Goal: Transaction & Acquisition: Purchase product/service

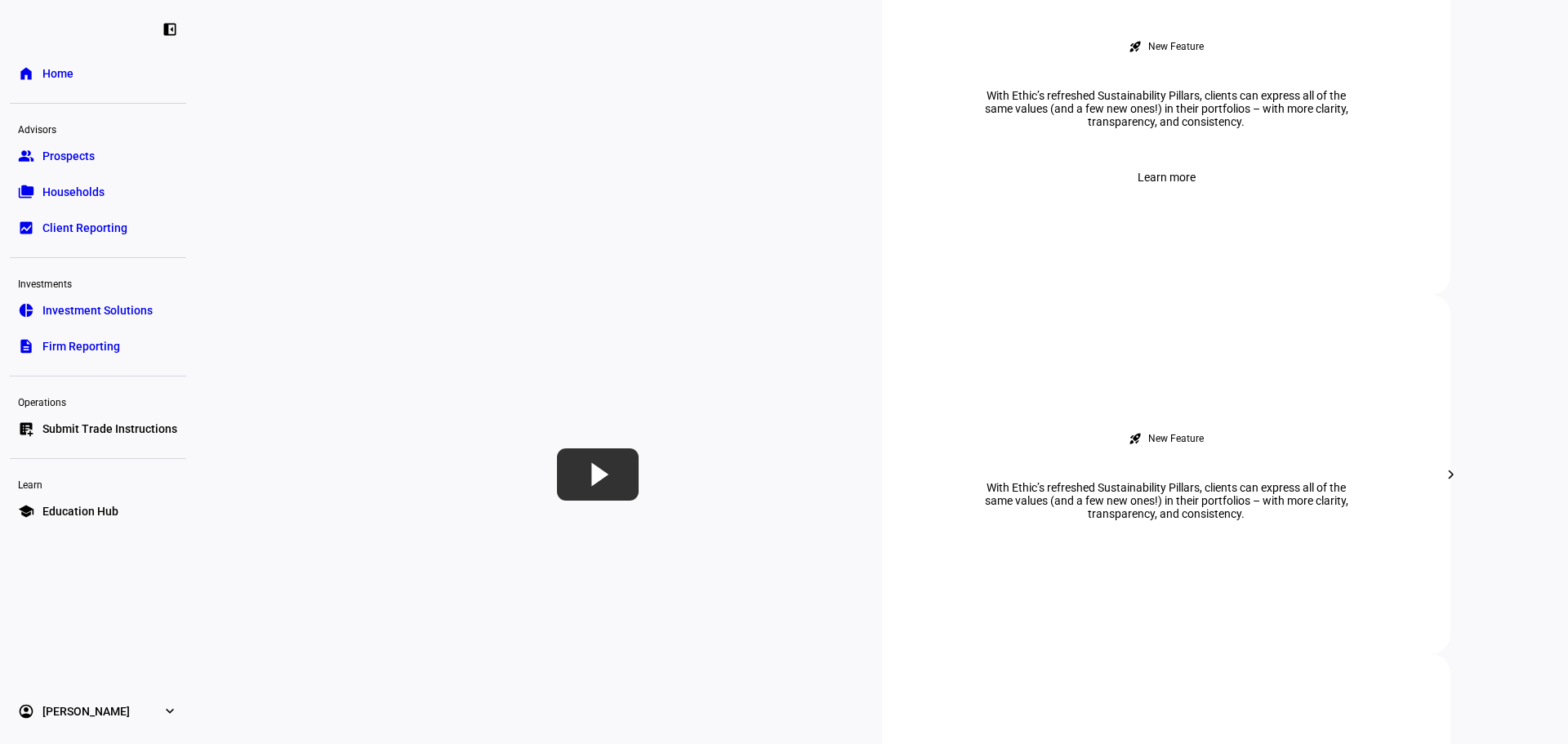
scroll to position [1524, 0]
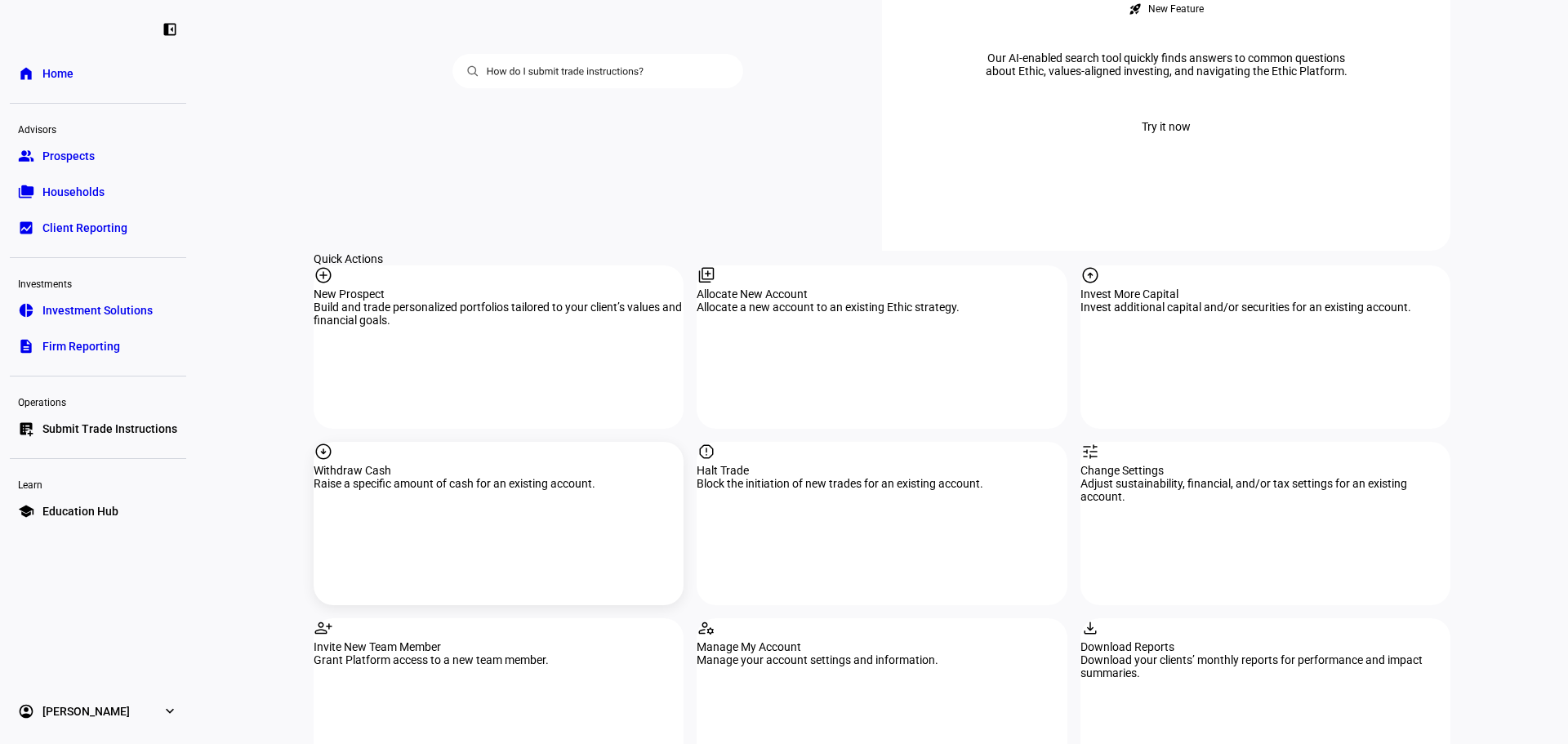
click at [497, 442] on div "arrow_circle_down Withdraw Cash Raise a specific amount of cash for an existing…" at bounding box center [498, 523] width 370 height 163
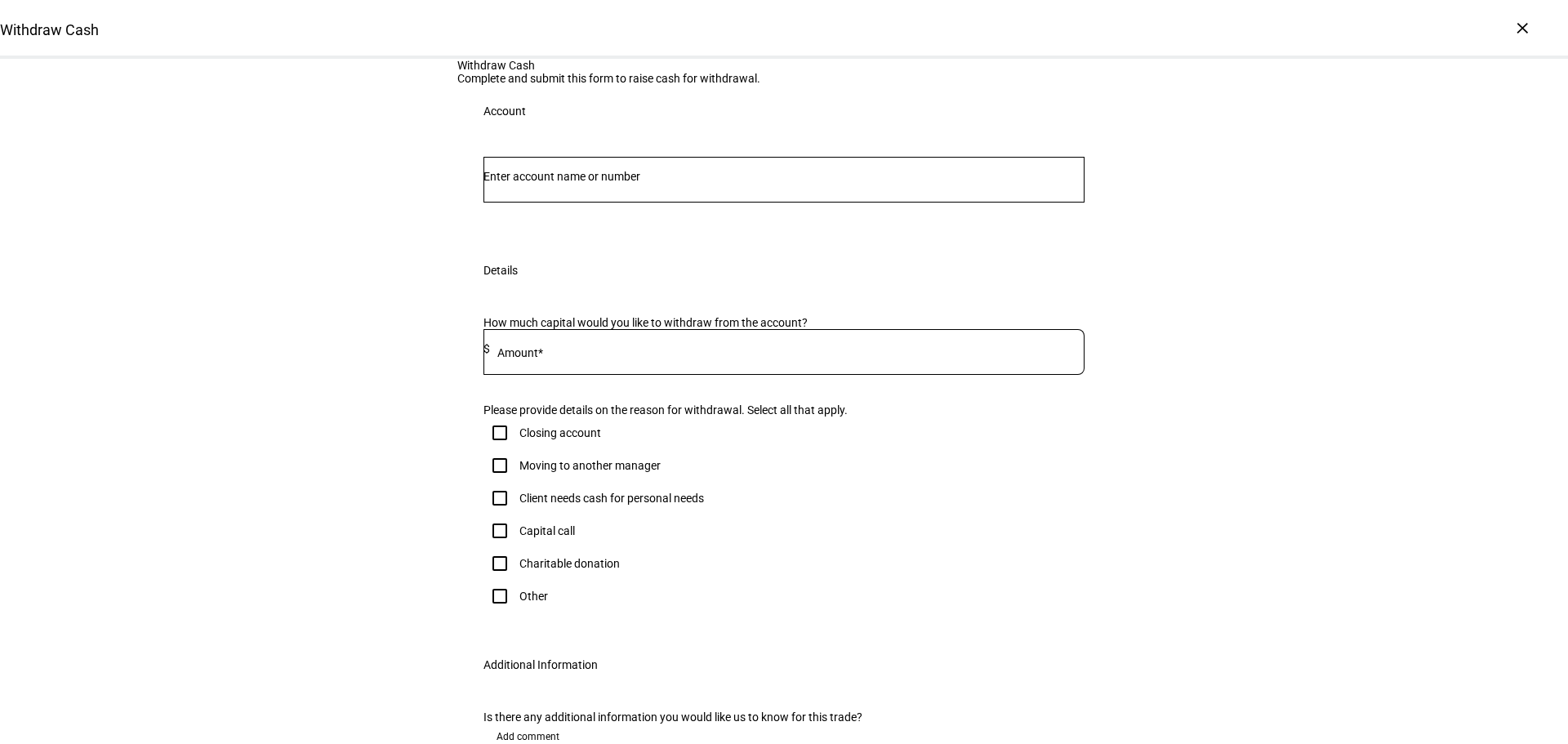
click at [597, 183] on input "Number" at bounding box center [784, 176] width 601 height 13
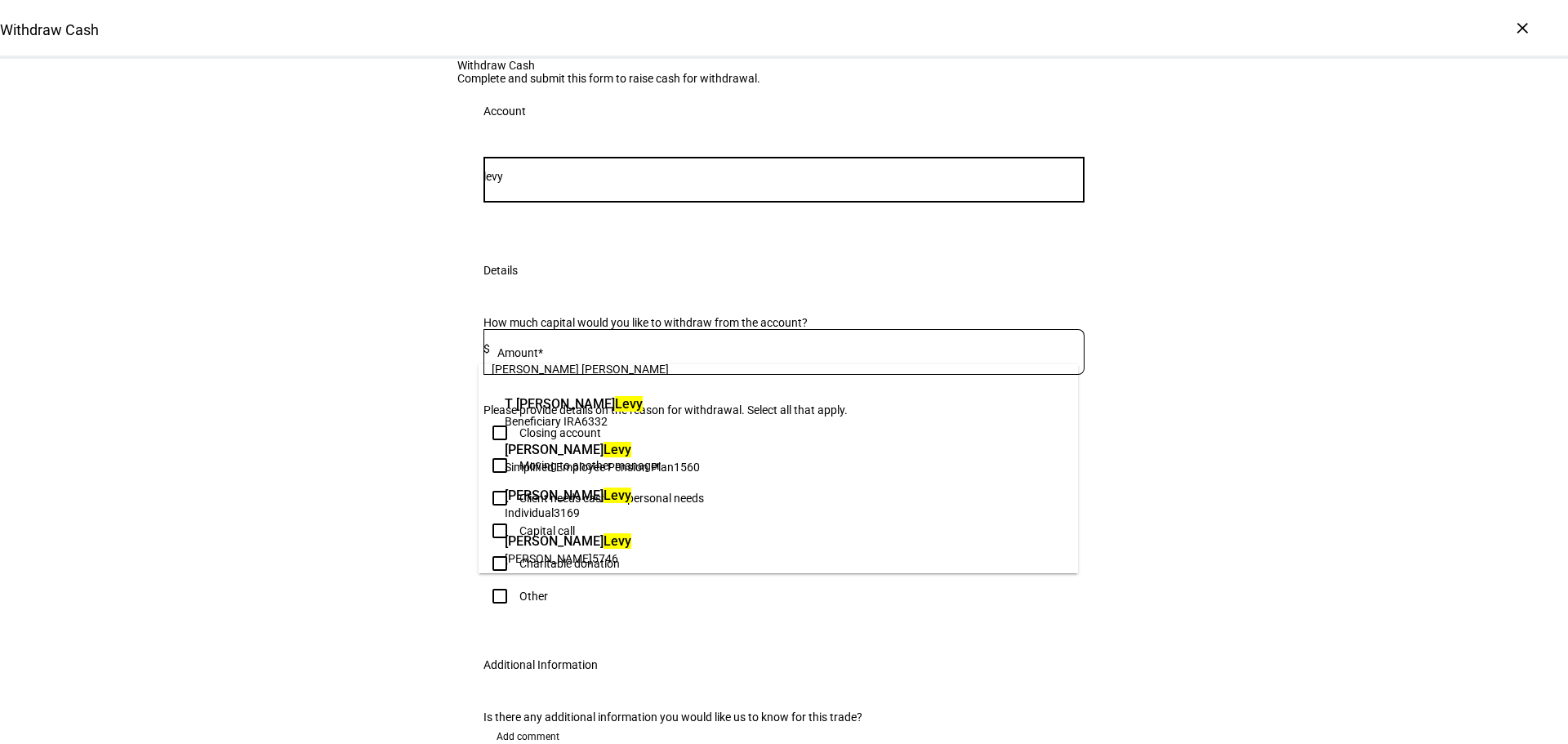
scroll to position [26, 0]
type input "levy"
click at [590, 506] on span "Individual 3169" at bounding box center [568, 507] width 127 height 16
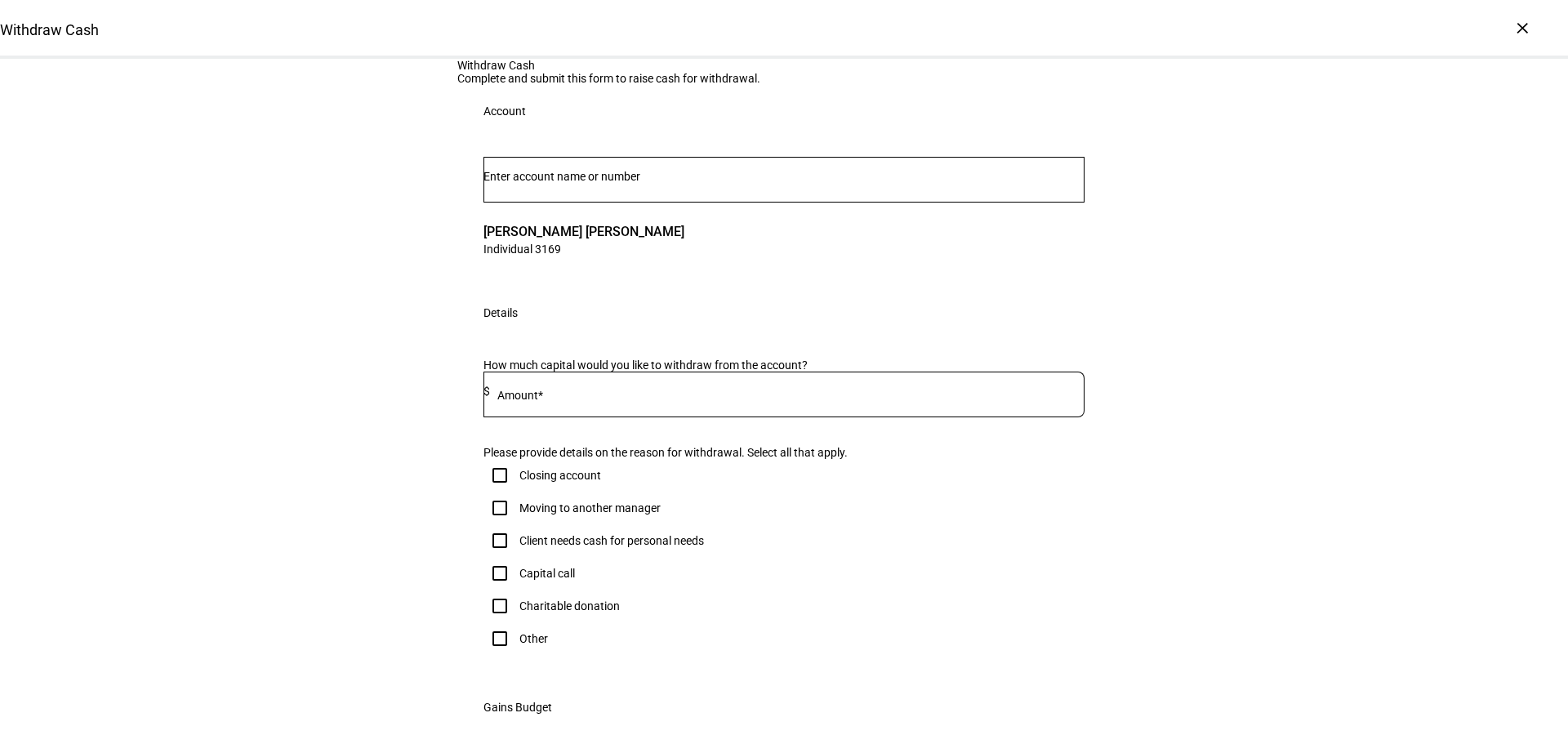
click at [576, 397] on input at bounding box center [787, 390] width 594 height 13
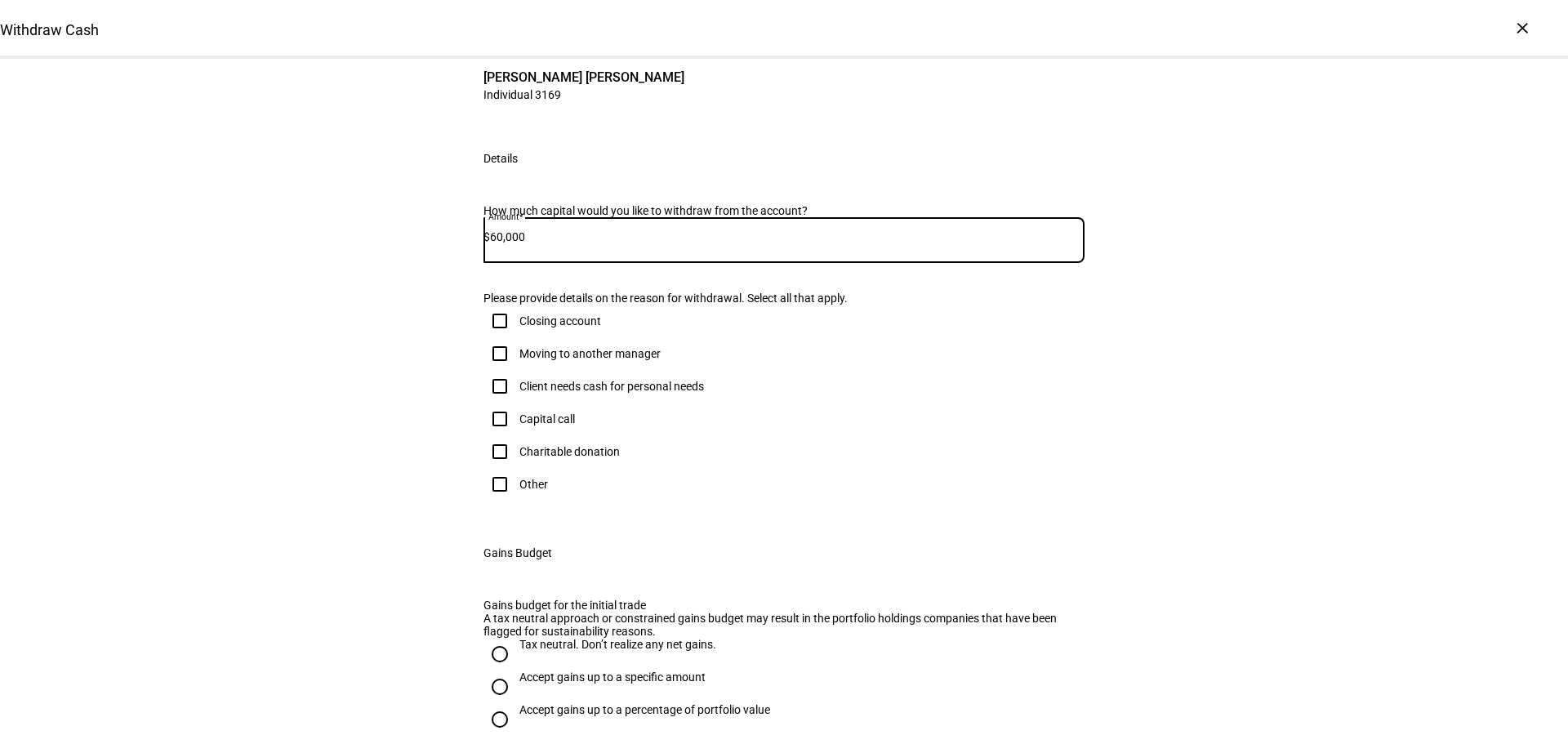
scroll to position [190, 0]
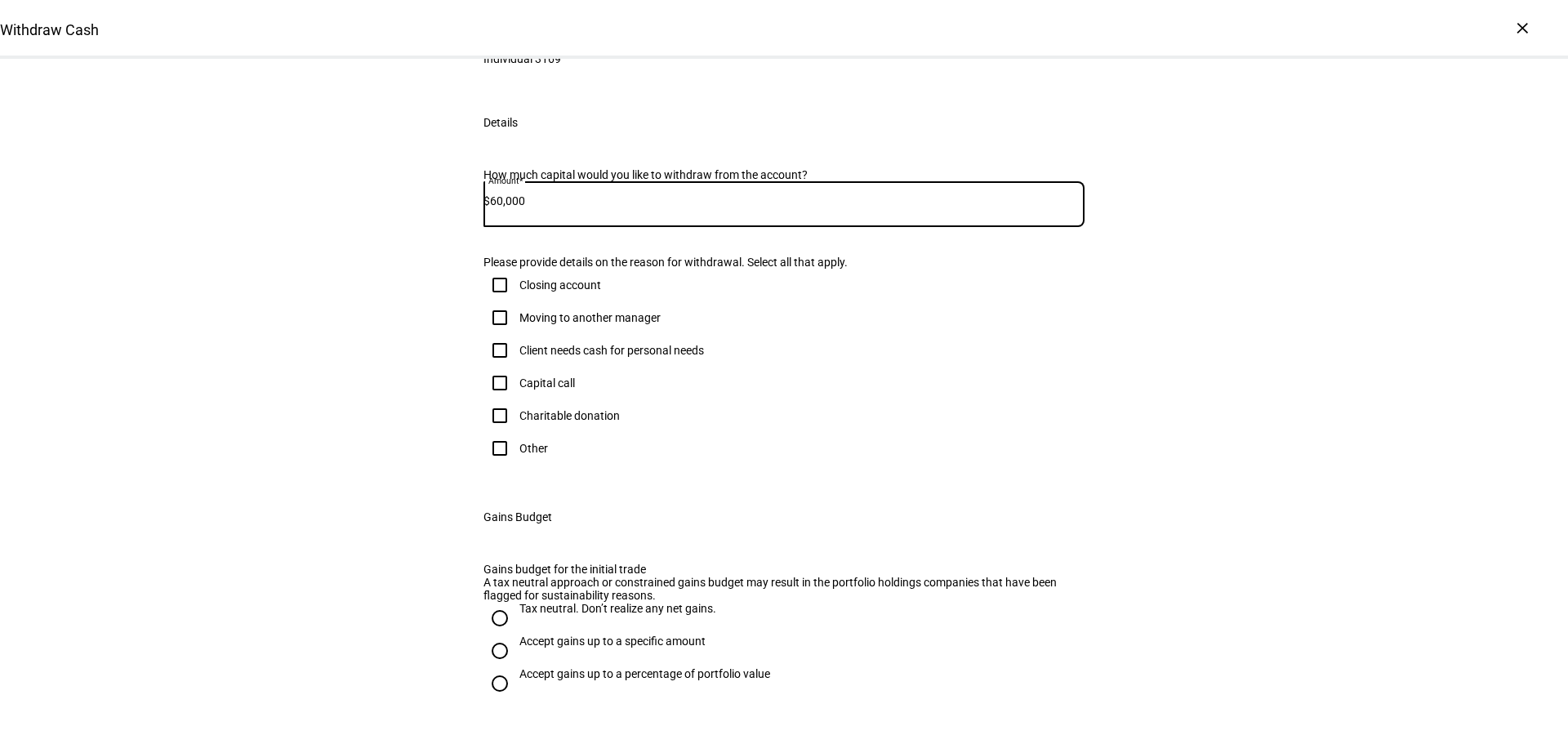
type input "60,000"
click at [494, 367] on input "Client needs cash for personal needs" at bounding box center [499, 349] width 32 height 32
checkbox input "true"
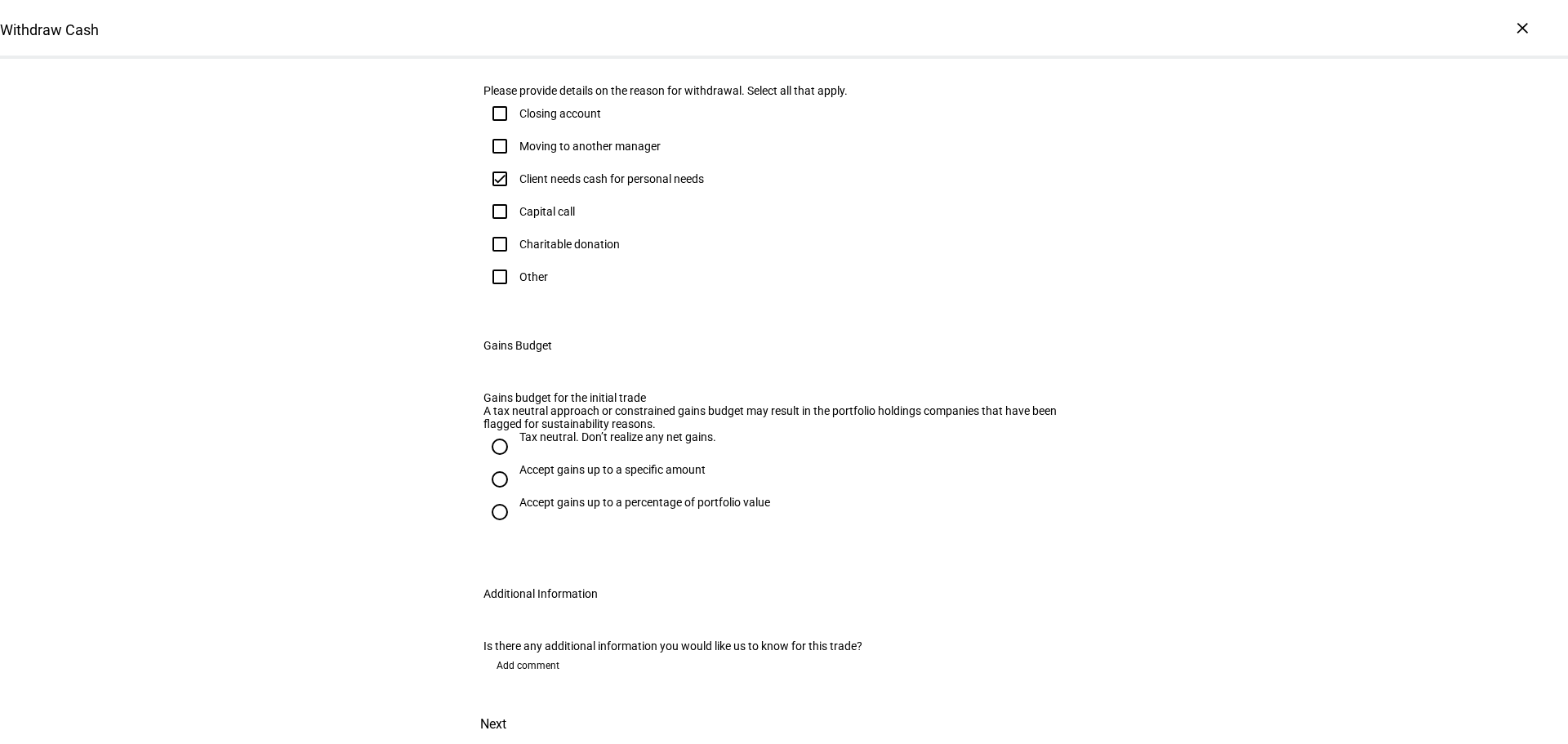
click at [494, 463] on input "Tax neutral. Don’t realize any net gains." at bounding box center [499, 446] width 32 height 32
radio input "true"
click at [529, 705] on span at bounding box center [493, 724] width 72 height 39
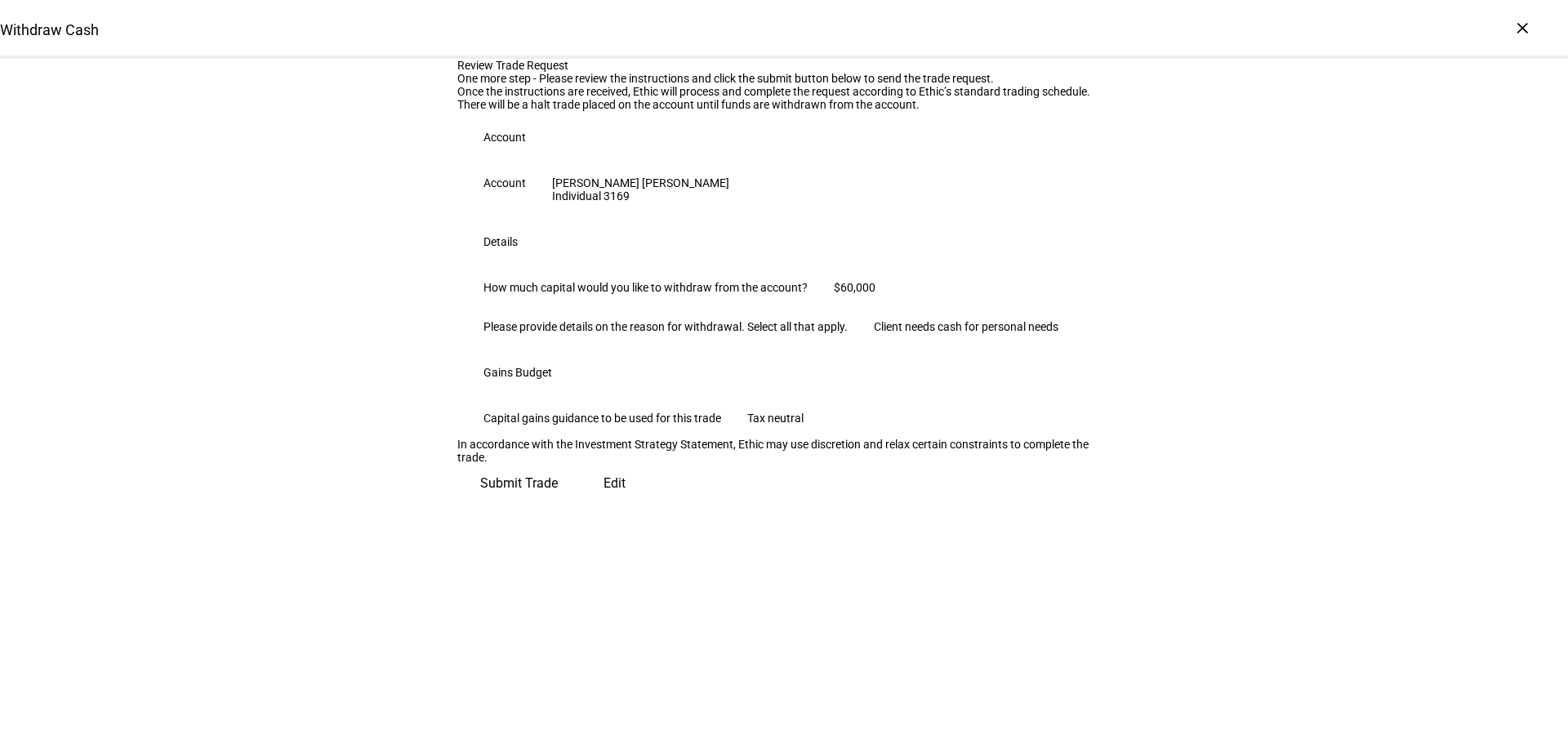
scroll to position [166, 0]
click at [557, 503] on span "Submit Trade" at bounding box center [519, 483] width 78 height 39
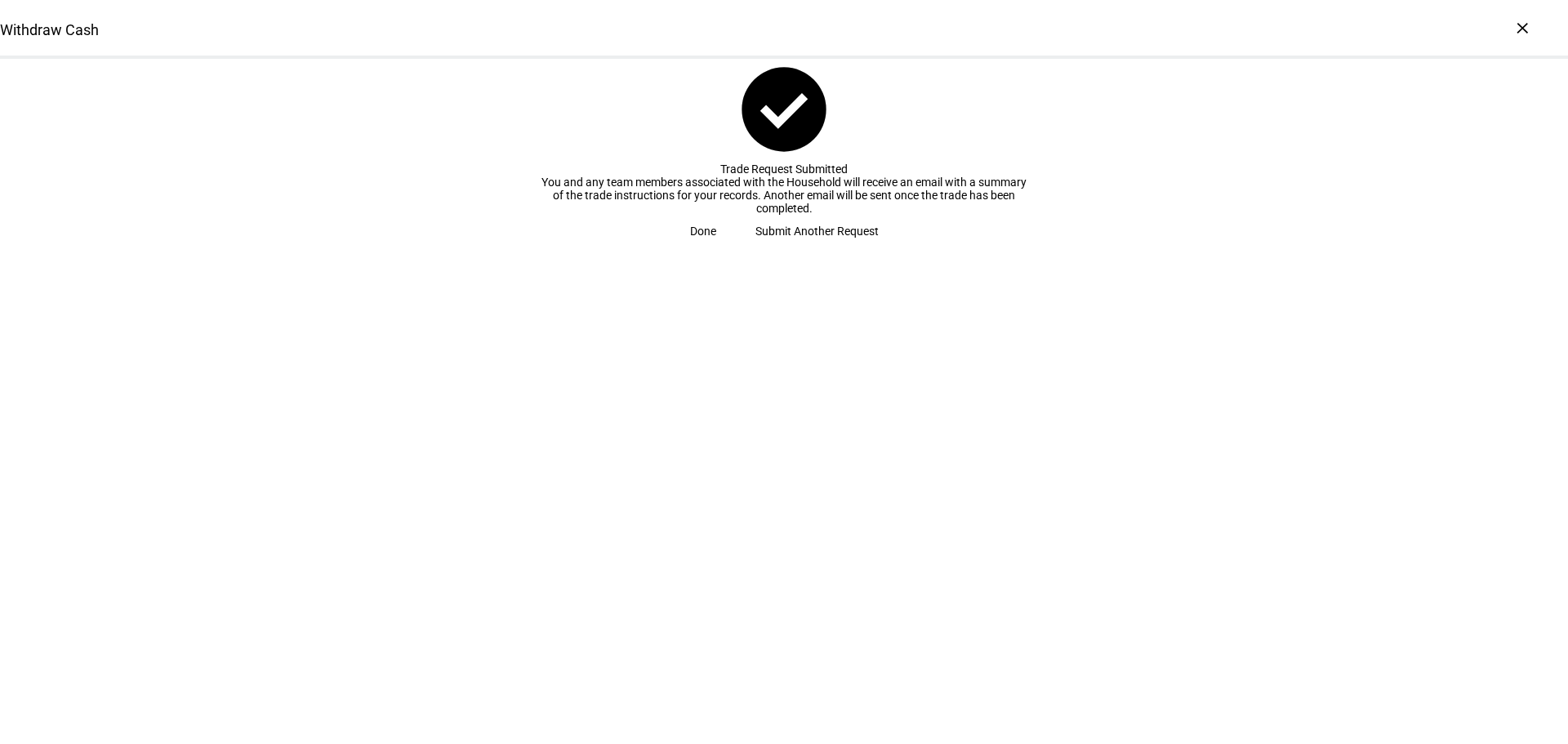
click at [716, 247] on span "Done" at bounding box center [703, 231] width 26 height 32
